Goal: Information Seeking & Learning: Learn about a topic

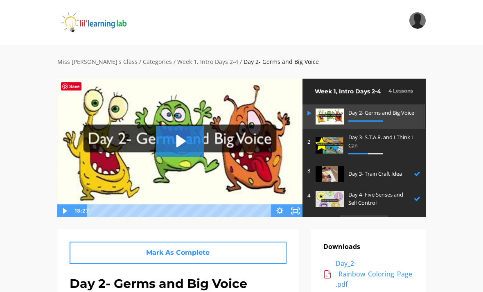
click at [108, 23] on img at bounding box center [103, 22] width 93 height 20
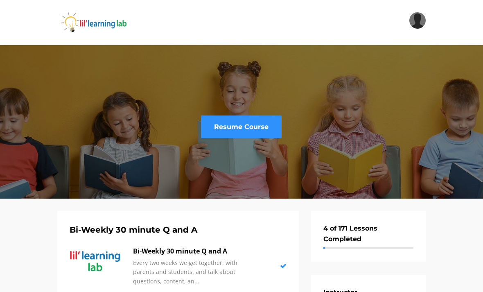
click at [232, 126] on link "Resume Course" at bounding box center [241, 127] width 81 height 23
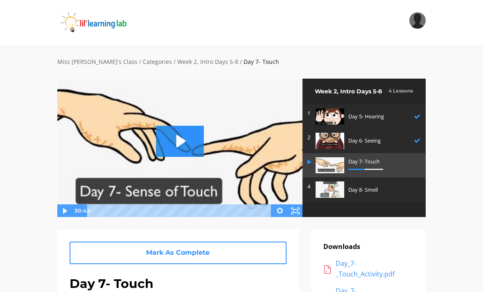
click at [106, 25] on img at bounding box center [103, 22] width 93 height 20
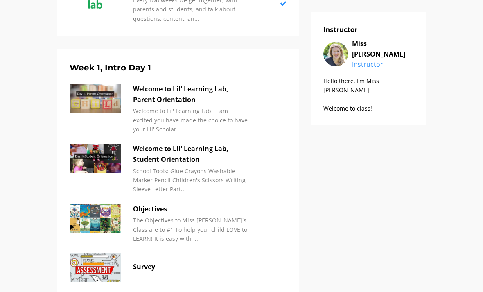
scroll to position [263, 0]
click at [185, 94] on p "Welcome to Lil' Learning Lab, Parent Orientation" at bounding box center [190, 94] width 115 height 21
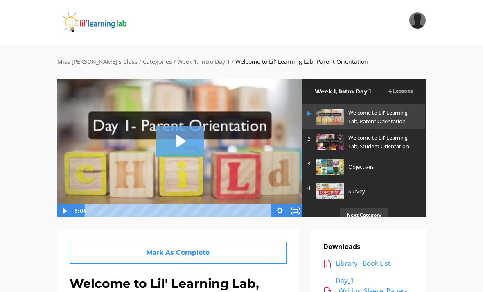
click at [186, 141] on icon "Play Video: sites/2147505858/video/tQSL4CcQ5W5hRUstSI8D_Day_1-_Parent_Orentatio…" at bounding box center [181, 141] width 9 height 12
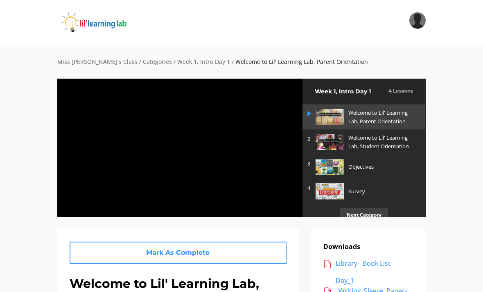
click at [170, 139] on div at bounding box center [180, 147] width 246 height 139
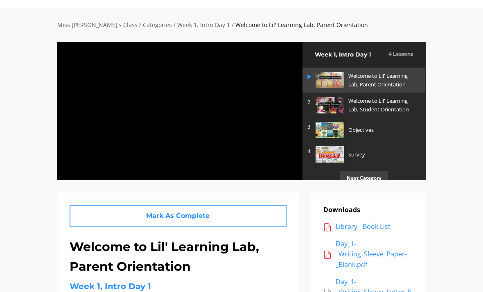
scroll to position [37, 0]
click at [155, 91] on div at bounding box center [180, 110] width 246 height 139
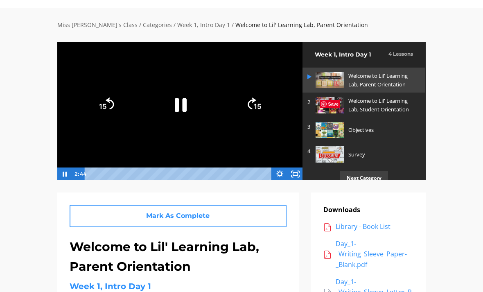
click at [259, 286] on h5 "Week 1, Intro Day 1" at bounding box center [178, 286] width 217 height 13
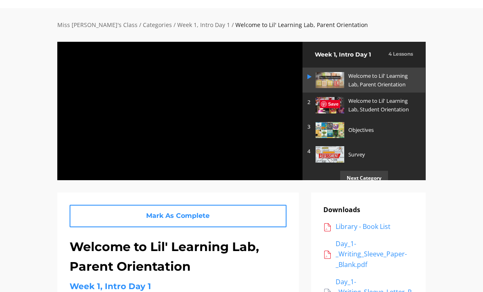
click at [175, 96] on div at bounding box center [180, 110] width 246 height 139
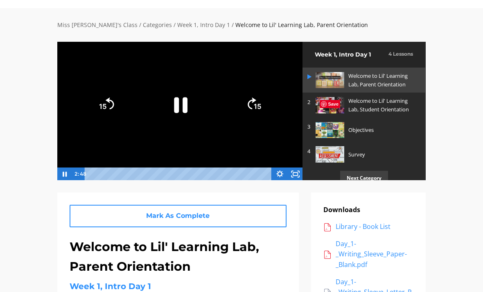
click at [173, 99] on icon "Pause" at bounding box center [180, 104] width 48 height 48
click at [181, 105] on icon "Play Video" at bounding box center [180, 104] width 11 height 15
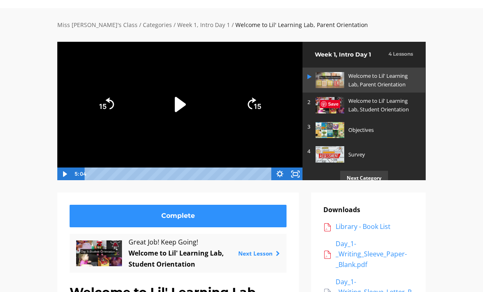
click at [374, 104] on p "Welcome to Lil' Learning Lab, Student Orientation" at bounding box center [383, 105] width 68 height 17
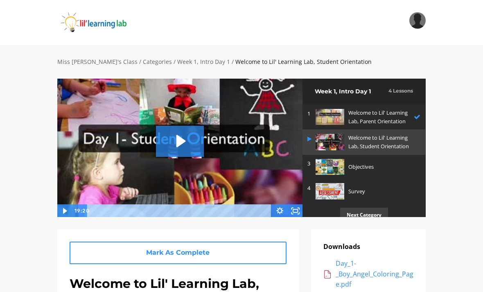
click at [170, 146] on icon "Play Video: sites/2147505858/video/E6oWyiKlTD2exID0Ku9H_Day_1-_Student_Orientat…" at bounding box center [180, 141] width 48 height 31
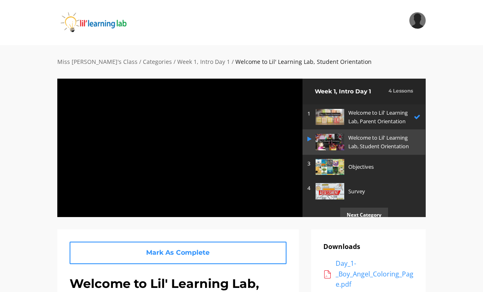
click at [129, 179] on div at bounding box center [180, 147] width 246 height 139
click at [175, 136] on div at bounding box center [180, 147] width 246 height 139
click at [340, 166] on img at bounding box center [330, 167] width 29 height 16
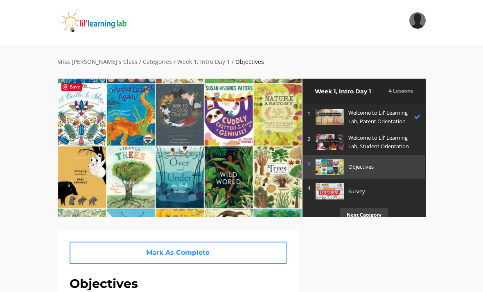
click at [171, 141] on img at bounding box center [179, 148] width 245 height 138
click at [174, 143] on img at bounding box center [179, 148] width 245 height 138
click at [172, 147] on img at bounding box center [179, 148] width 245 height 138
click at [164, 154] on img at bounding box center [179, 148] width 245 height 138
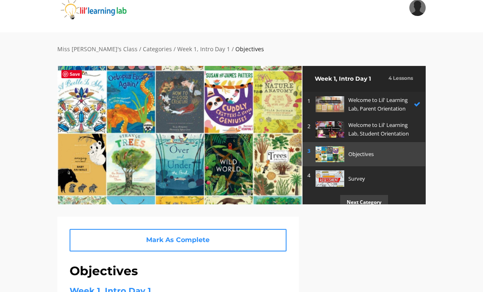
scroll to position [13, 0]
click at [162, 131] on img at bounding box center [179, 135] width 245 height 138
click at [186, 137] on img at bounding box center [179, 135] width 245 height 138
click at [83, 169] on img at bounding box center [179, 135] width 245 height 138
click at [64, 173] on img at bounding box center [179, 135] width 245 height 138
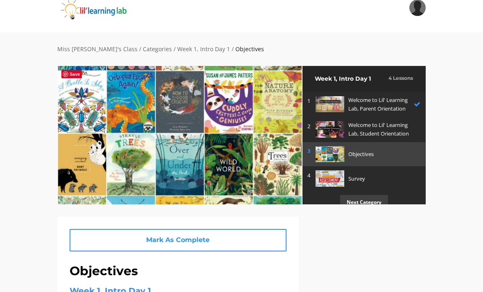
click at [199, 152] on img at bounding box center [179, 135] width 245 height 138
click at [362, 156] on p "Objectives" at bounding box center [383, 154] width 68 height 9
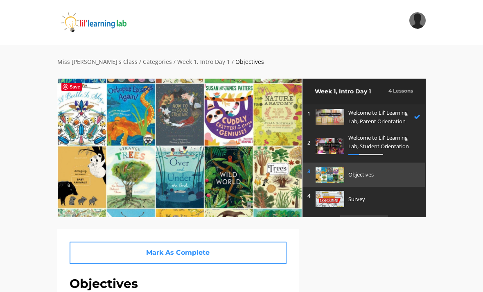
click at [189, 160] on img at bounding box center [179, 148] width 245 height 138
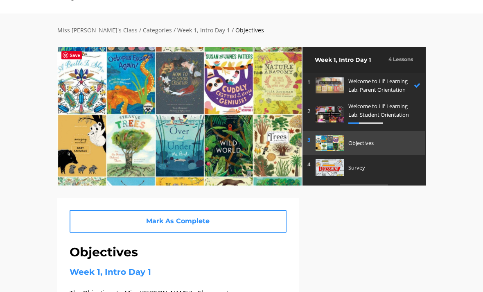
scroll to position [32, 0]
click at [344, 164] on img at bounding box center [330, 167] width 29 height 16
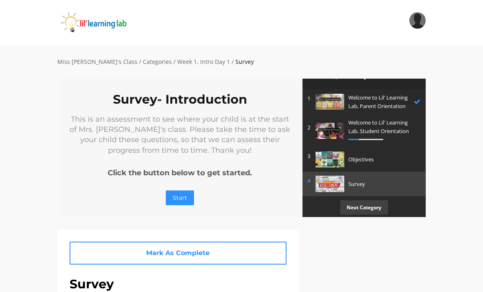
click at [174, 199] on link "Start" at bounding box center [180, 197] width 28 height 15
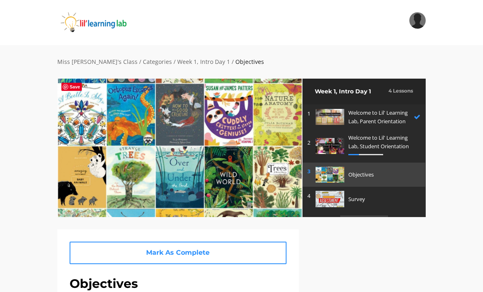
click at [110, 24] on img at bounding box center [103, 22] width 93 height 20
